Goal: Task Accomplishment & Management: Manage account settings

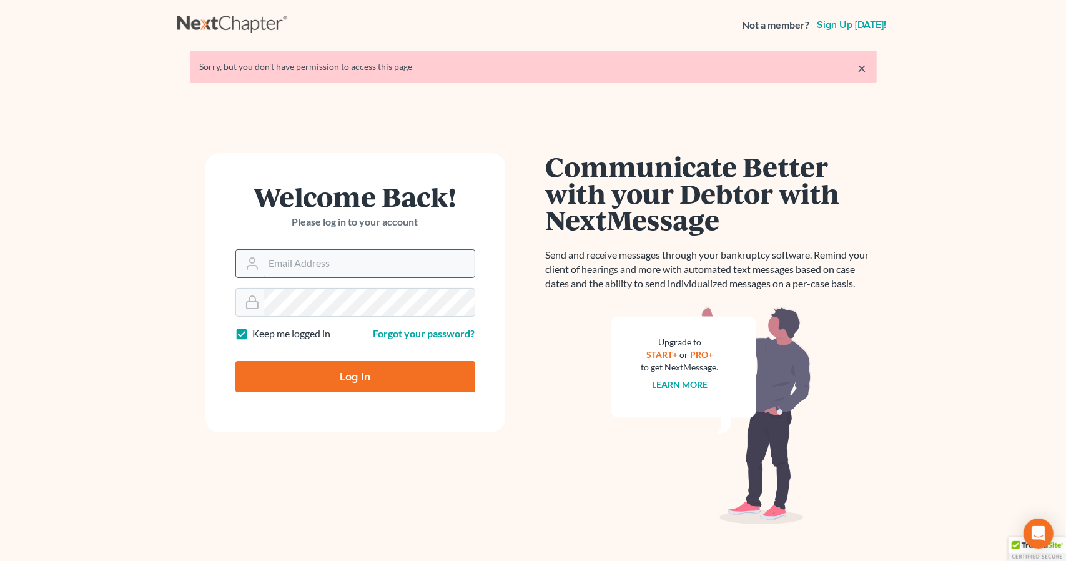
click at [306, 256] on input "Email Address" at bounding box center [369, 263] width 210 height 27
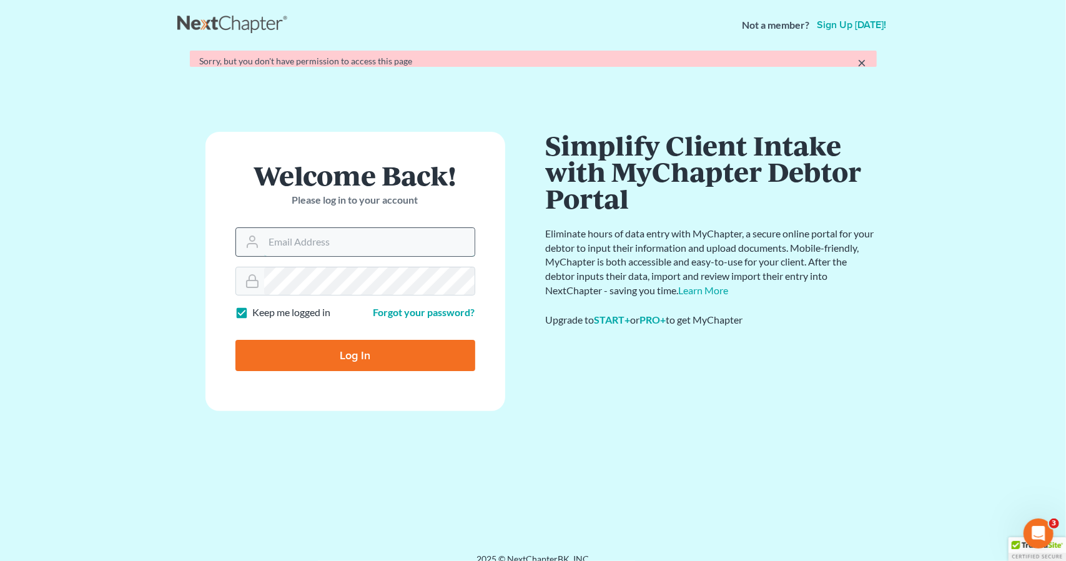
type input "[PERSON_NAME][EMAIL_ADDRESS][DOMAIN_NAME]"
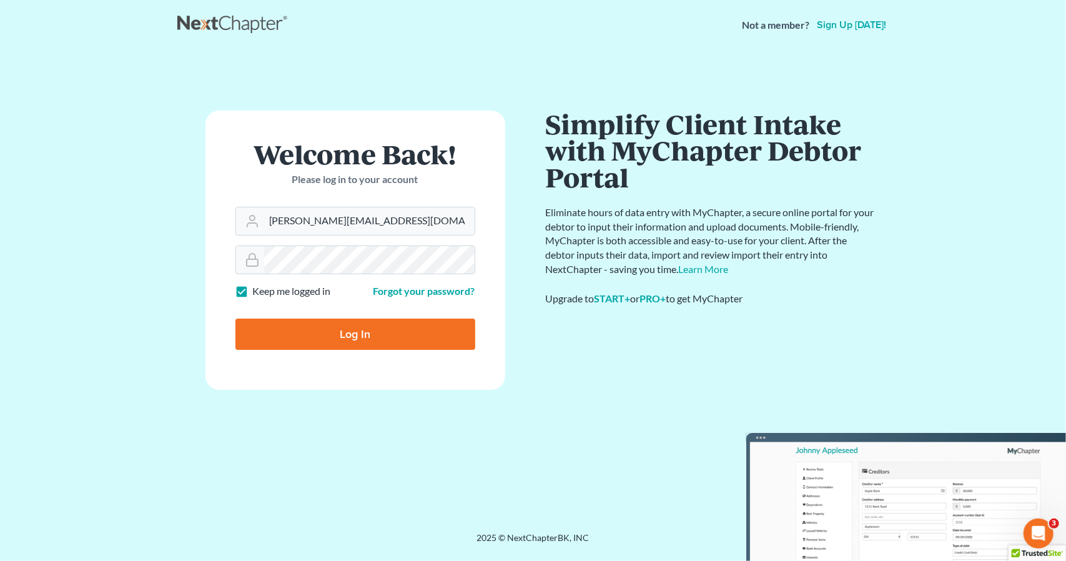
click at [337, 340] on input "Log In" at bounding box center [355, 333] width 240 height 31
type input "Thinking..."
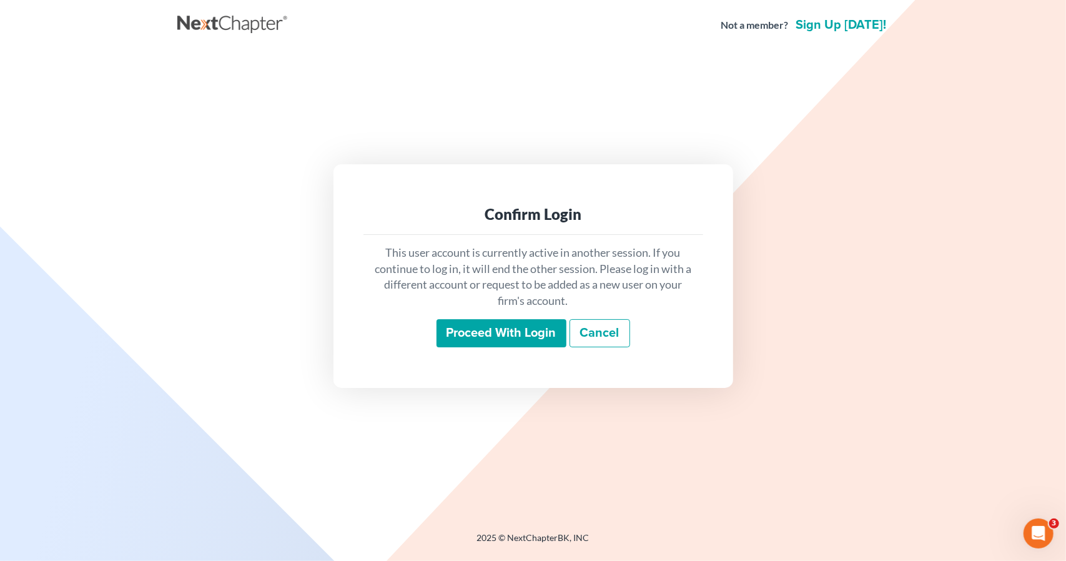
click at [478, 332] on input "Proceed with login" at bounding box center [502, 333] width 130 height 29
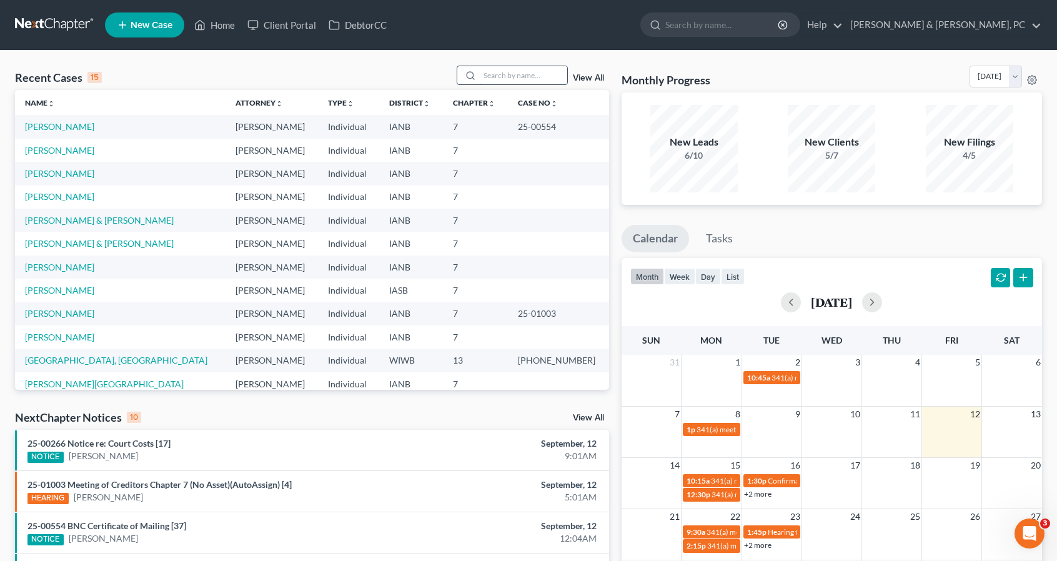
click at [523, 77] on input "search" at bounding box center [523, 75] width 87 height 18
type input "[PERSON_NAME]"
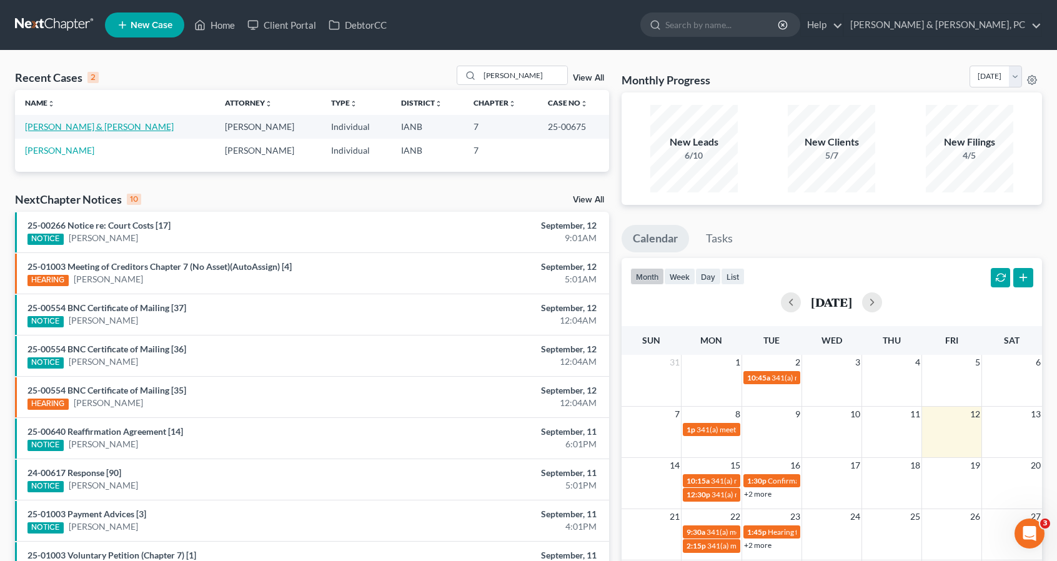
click at [112, 126] on link "[PERSON_NAME] & [PERSON_NAME]" at bounding box center [99, 126] width 149 height 11
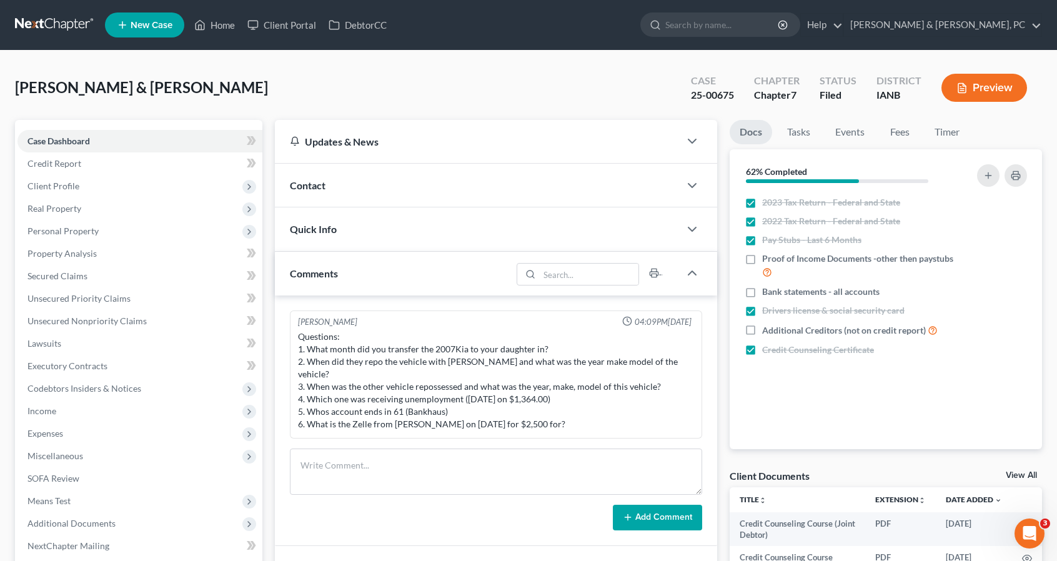
click at [458, 82] on div "[PERSON_NAME] & [PERSON_NAME] Upgraded Case 25-00675 Chapter Chapter 7 Status F…" at bounding box center [528, 93] width 1027 height 54
click at [215, 19] on link "Home" at bounding box center [214, 25] width 53 height 22
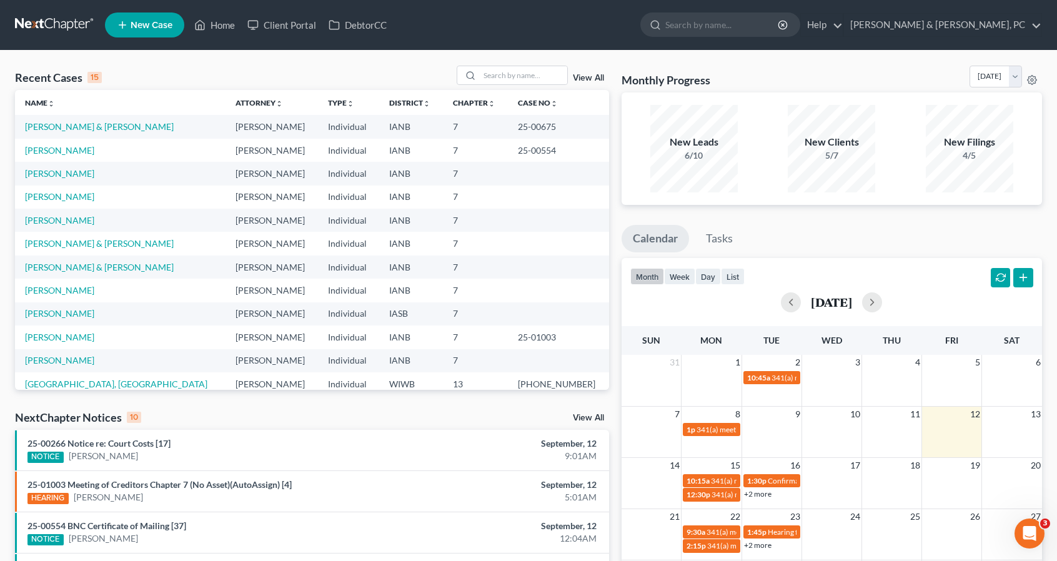
click at [748, 71] on div "Monthly Progress Bankruptcy US Chapter 7 Bankruptcy Bankruptcy US Chapter 7 Ban…" at bounding box center [831, 79] width 420 height 27
click at [812, 78] on div "Monthly Progress Bankruptcy US Chapter 7 Bankruptcy Bankruptcy US Chapter 7 Ban…" at bounding box center [831, 79] width 420 height 27
click at [272, 28] on link "Client Portal" at bounding box center [281, 25] width 81 height 22
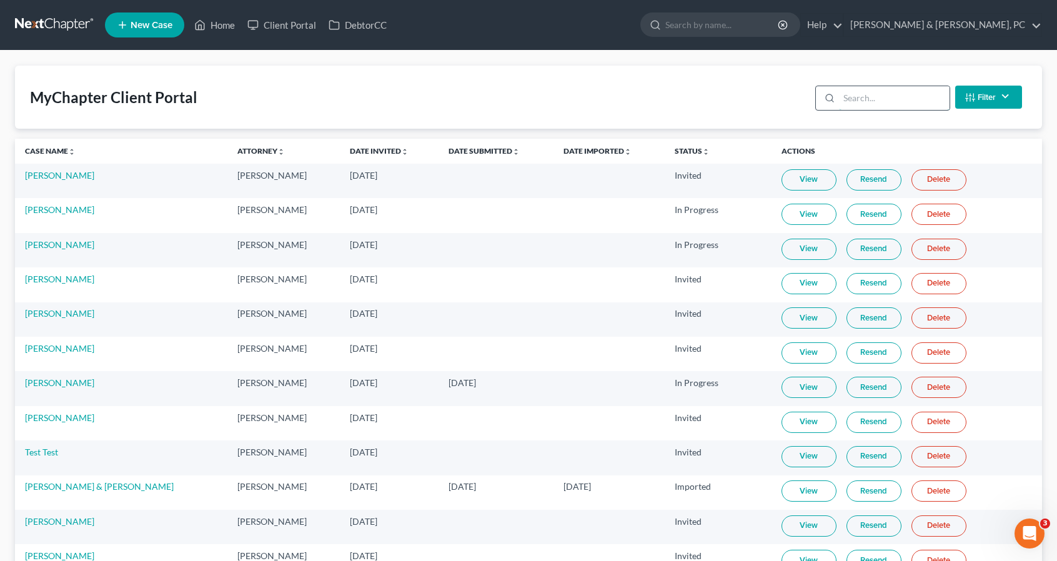
click at [854, 94] on input "search" at bounding box center [894, 98] width 111 height 24
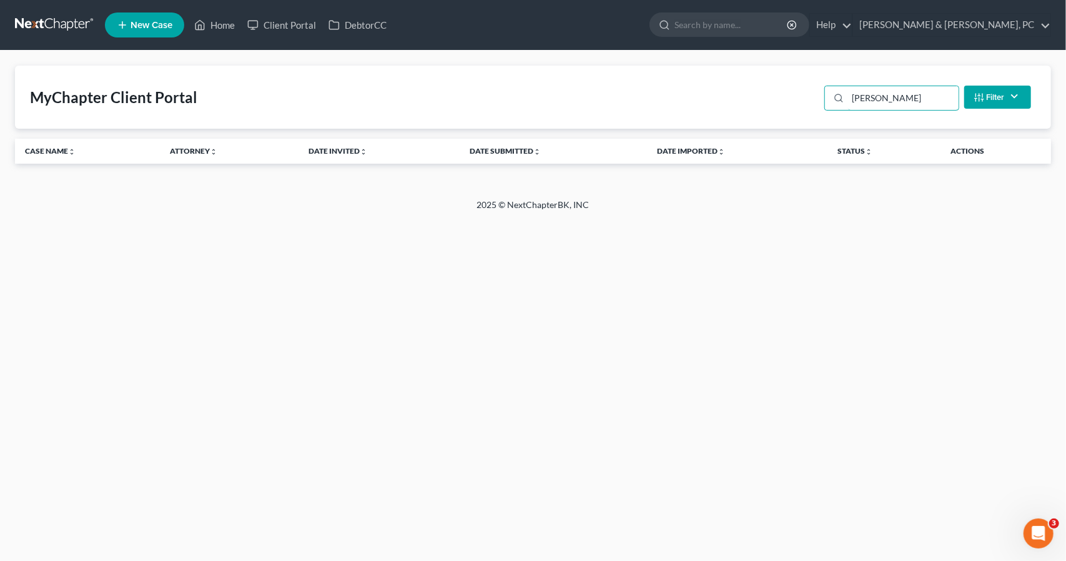
type input "[PERSON_NAME]"
click at [994, 92] on button "Filter" at bounding box center [997, 97] width 67 height 23
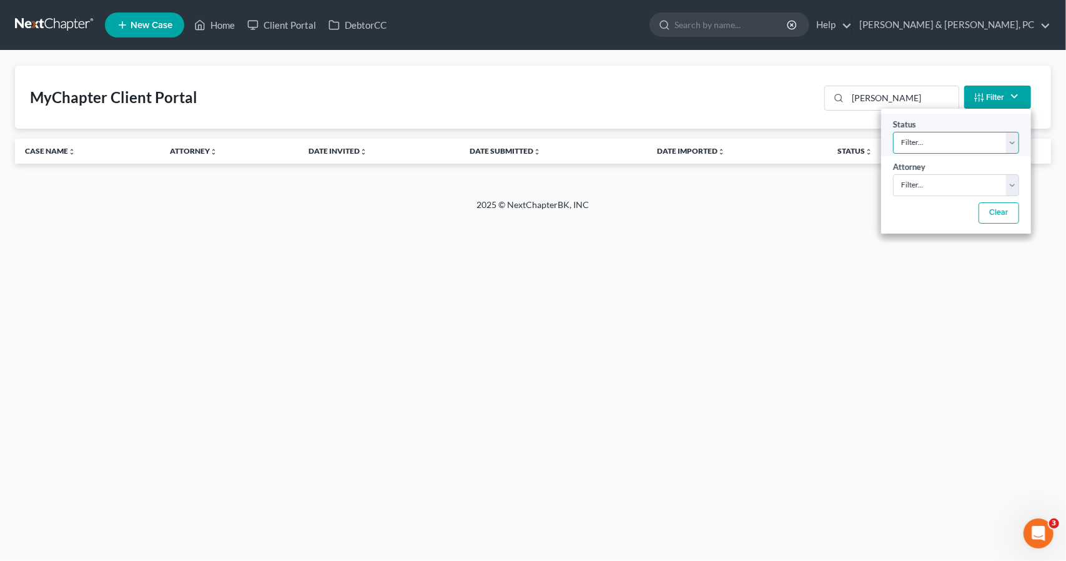
click at [934, 139] on select "Filter... Invited In Progress Ready To Review Reviewed Imported Sent Back To De…" at bounding box center [956, 143] width 126 height 22
click at [893, 132] on select "Filter... Invited In Progress Ready To Review Reviewed Imported Sent Back To De…" at bounding box center [956, 143] width 126 height 22
click at [782, 113] on div "MyChapter Client Portal [PERSON_NAME] Filter Status Filter... Invited In Progre…" at bounding box center [533, 97] width 1036 height 63
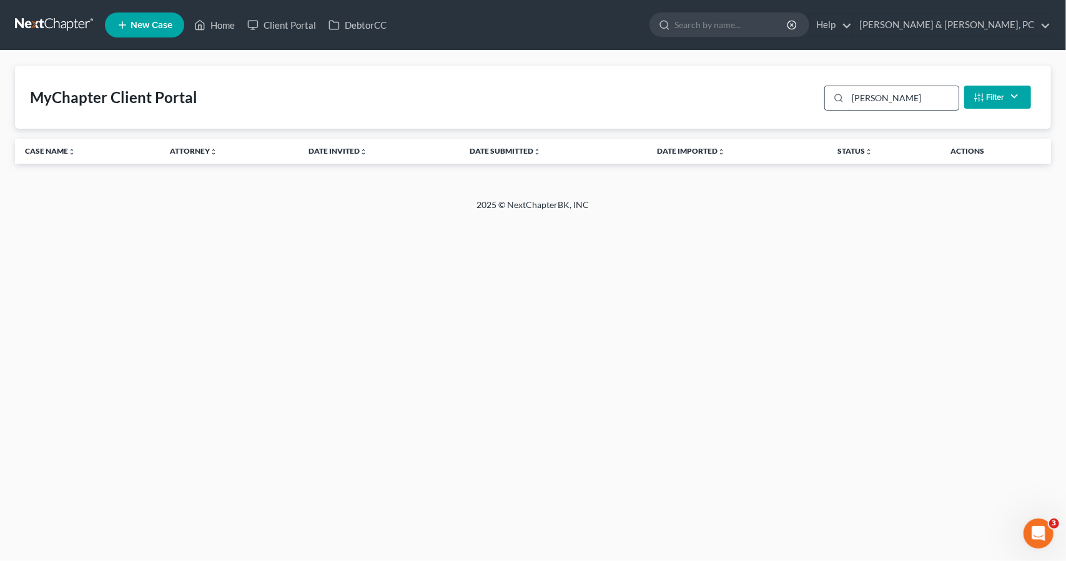
click at [865, 104] on input "[PERSON_NAME]" at bounding box center [903, 98] width 111 height 24
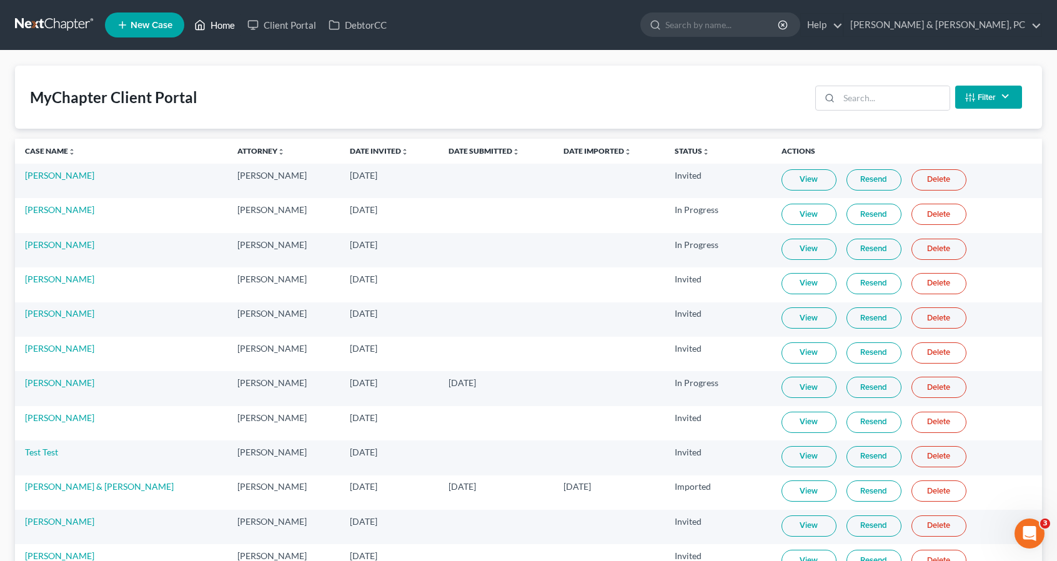
click at [215, 27] on link "Home" at bounding box center [214, 25] width 53 height 22
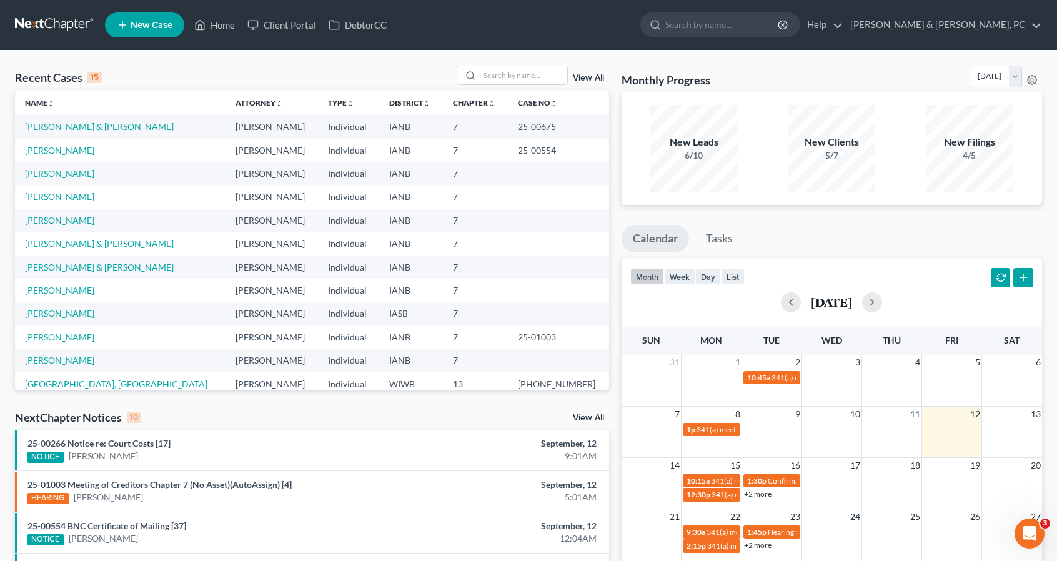
click at [591, 79] on link "View All" at bounding box center [588, 78] width 31 height 9
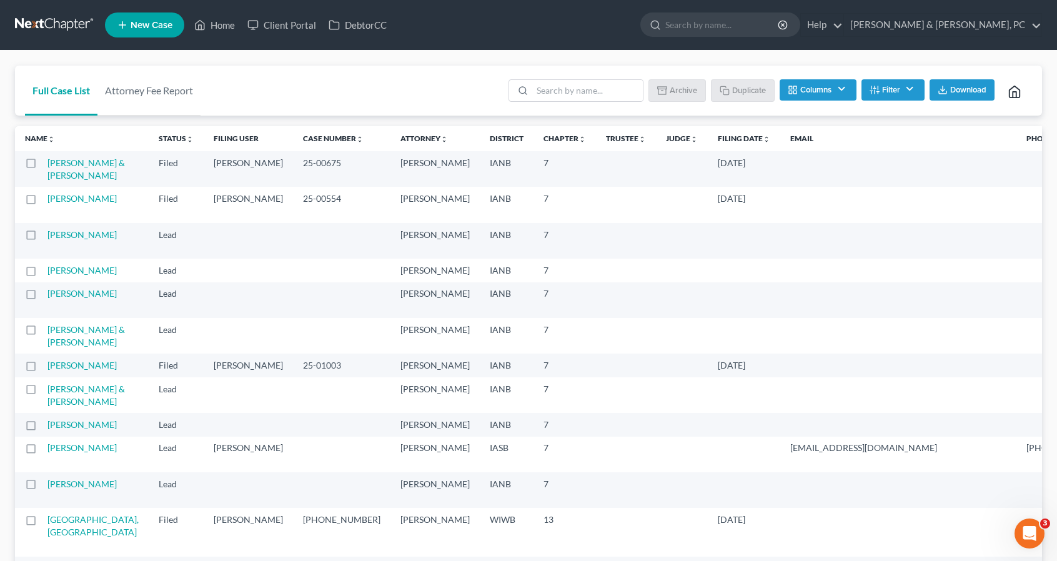
click at [902, 82] on button "Filter" at bounding box center [892, 89] width 63 height 21
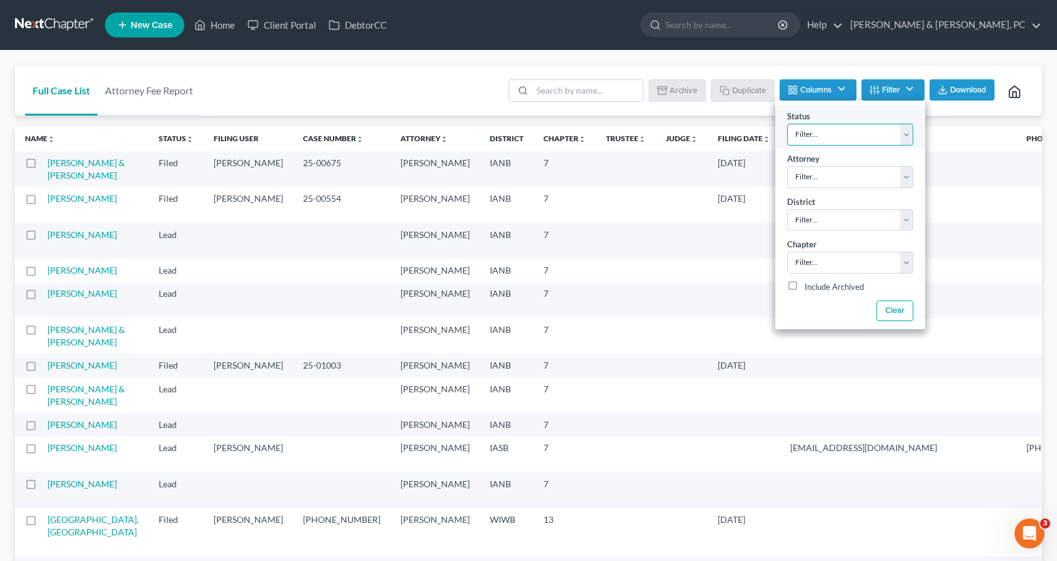
click at [906, 133] on select "Filter... Discharged Dismissed Filed Filed / Pre 341 Final Course Needed Inacti…" at bounding box center [850, 135] width 126 height 22
select select "2"
click at [787, 124] on select "Filter... Discharged Dismissed Filed Filed / Pre 341 Final Course Needed Inacti…" at bounding box center [850, 135] width 126 height 22
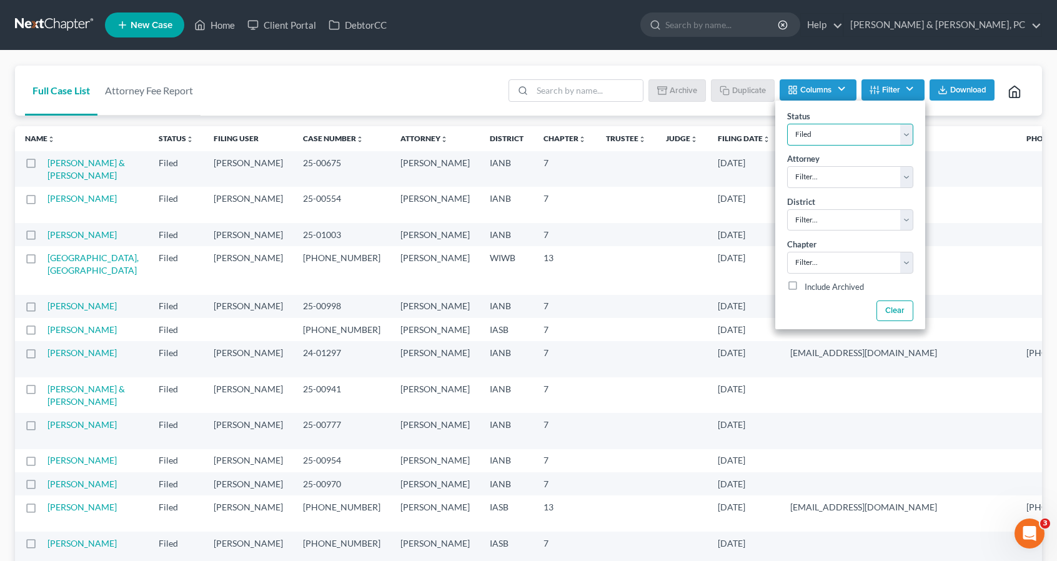
click at [596, 179] on td at bounding box center [626, 169] width 60 height 36
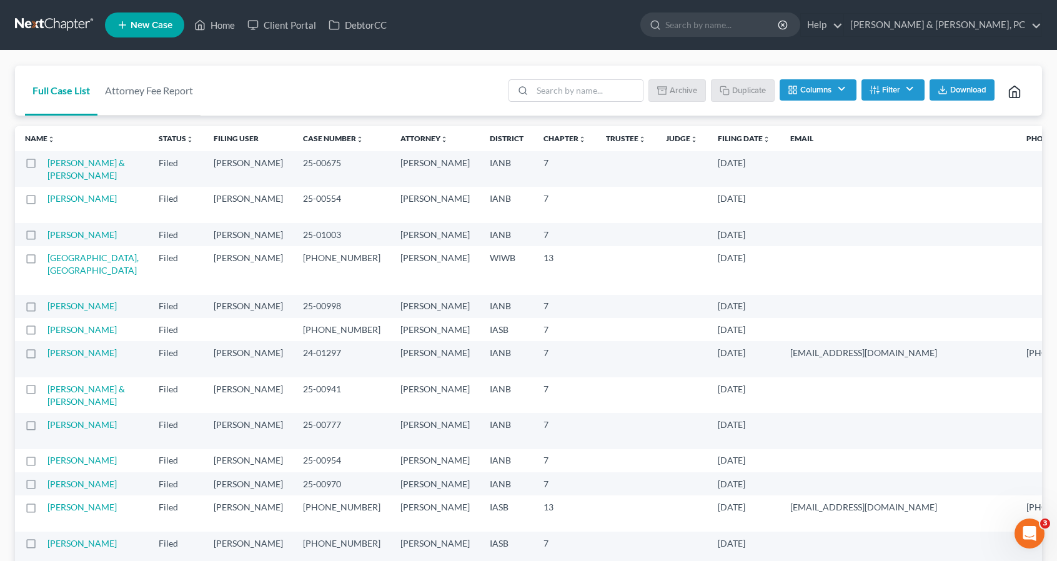
scroll to position [1, 0]
